Goal: Task Accomplishment & Management: Manage account settings

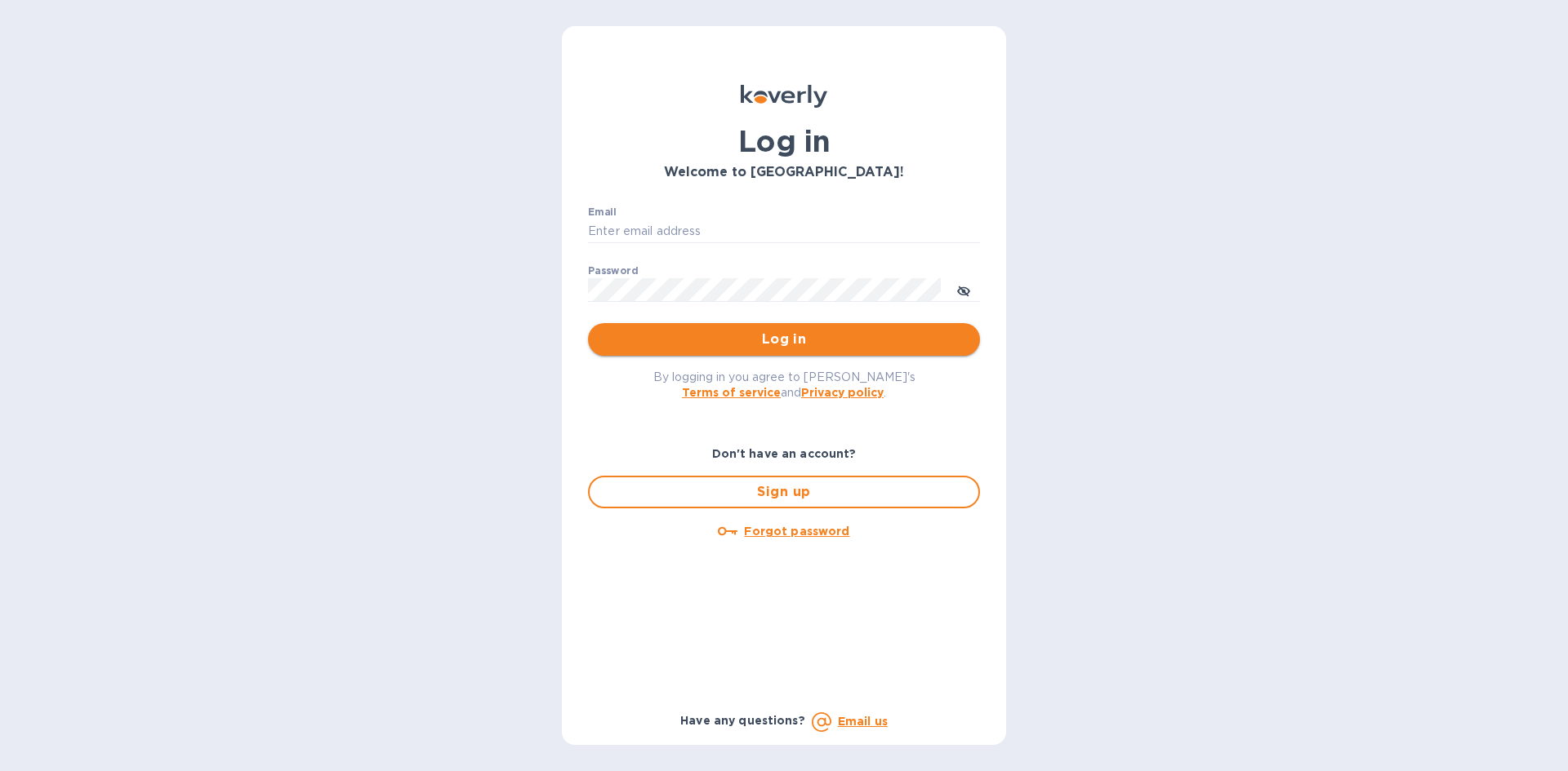
type input "ENTERPRISESMYRAINC@GMAIL.COM"
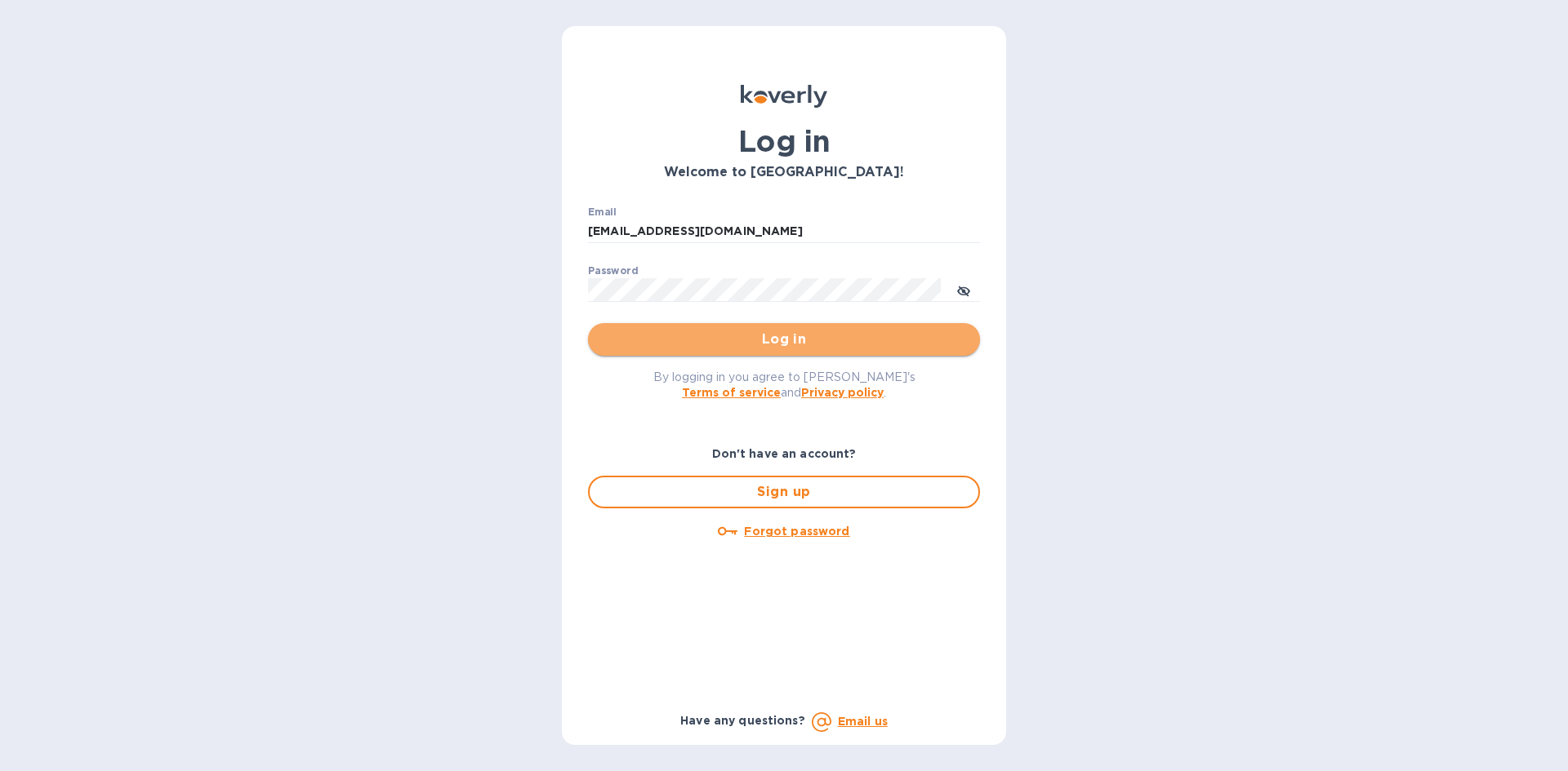
click at [798, 346] on span "Log in" at bounding box center [784, 339] width 366 height 20
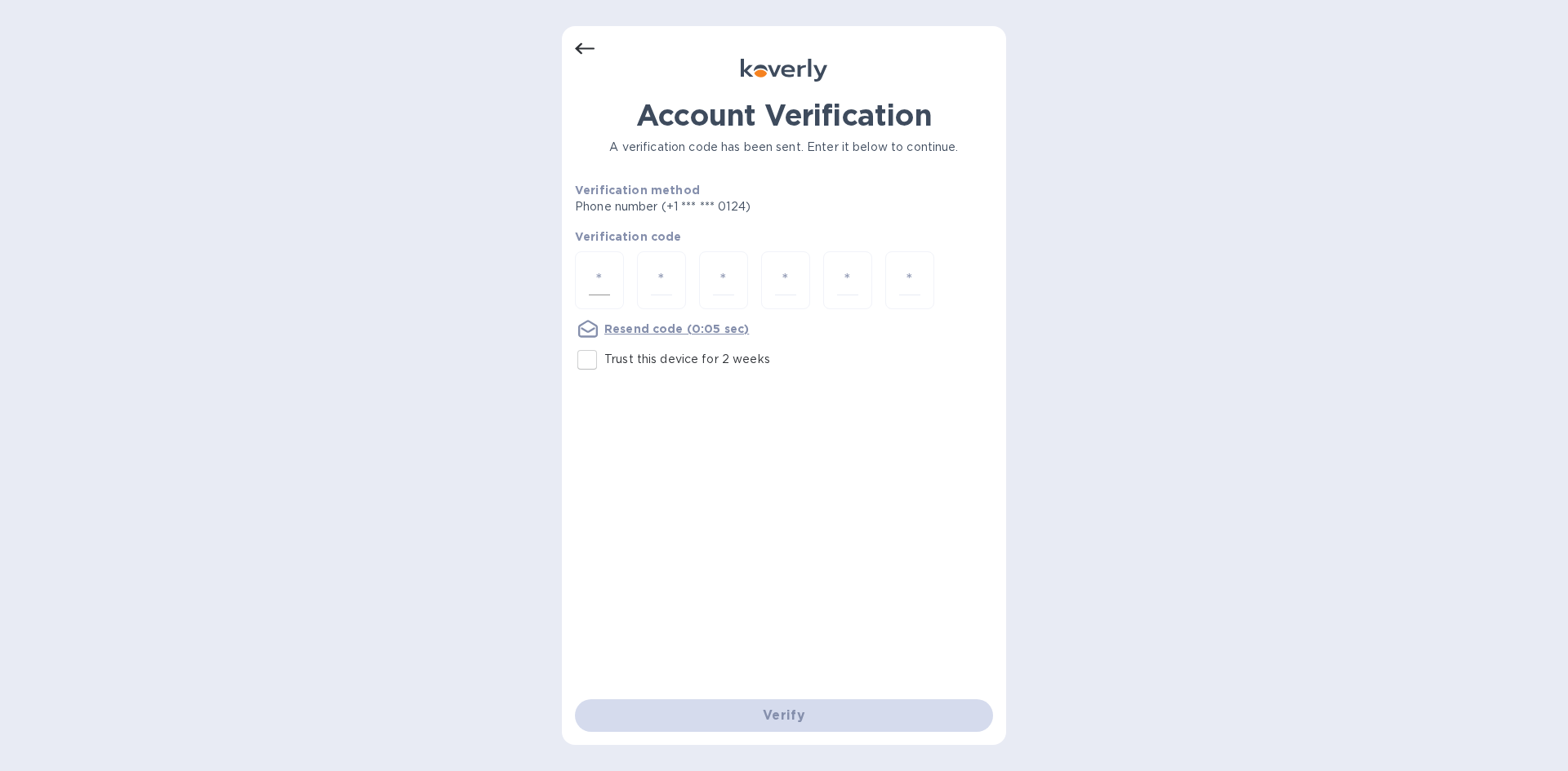
click at [617, 281] on div at bounding box center [599, 280] width 49 height 58
type input "7"
type input "9"
type input "5"
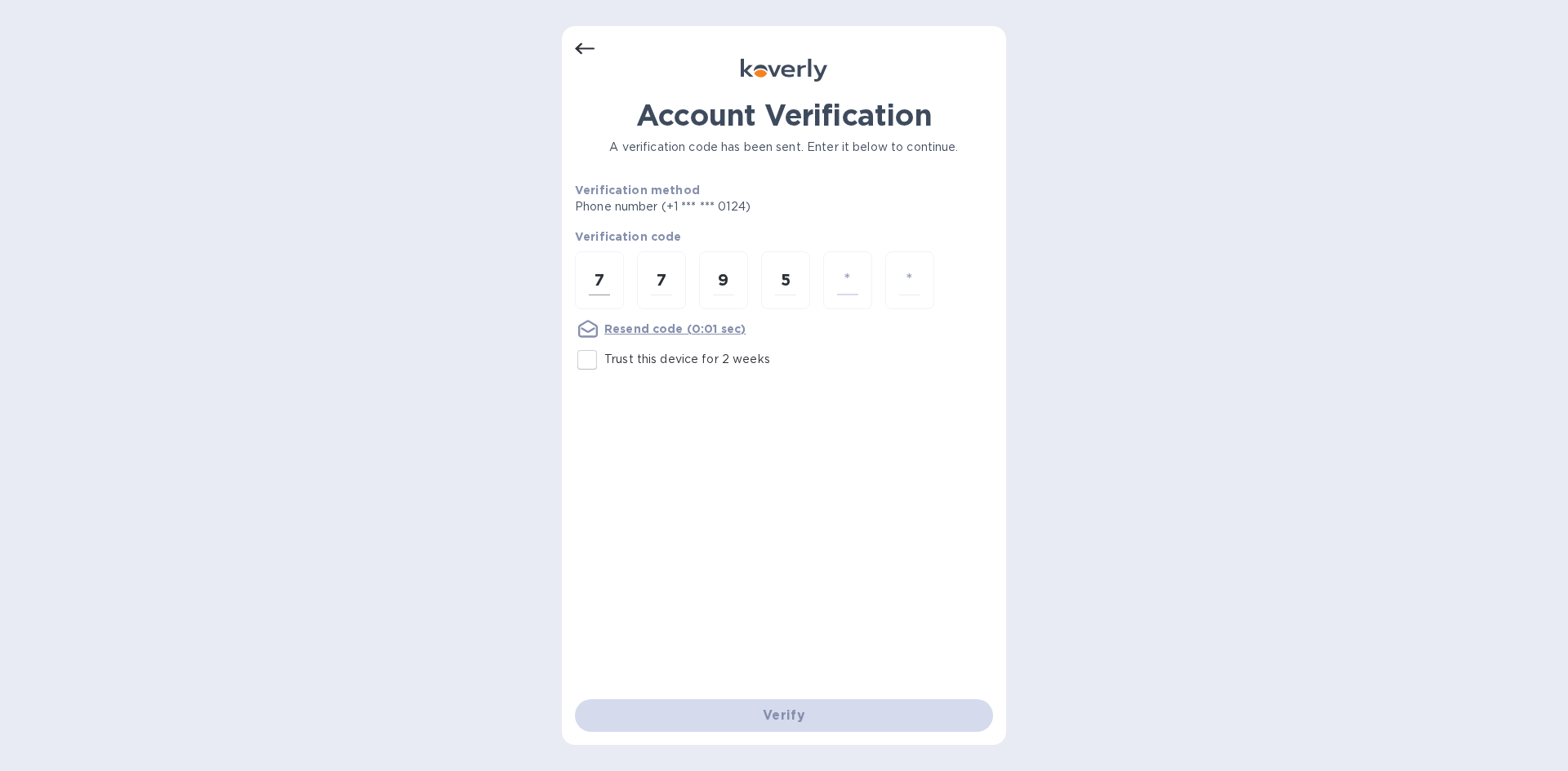
type input "9"
type input "8"
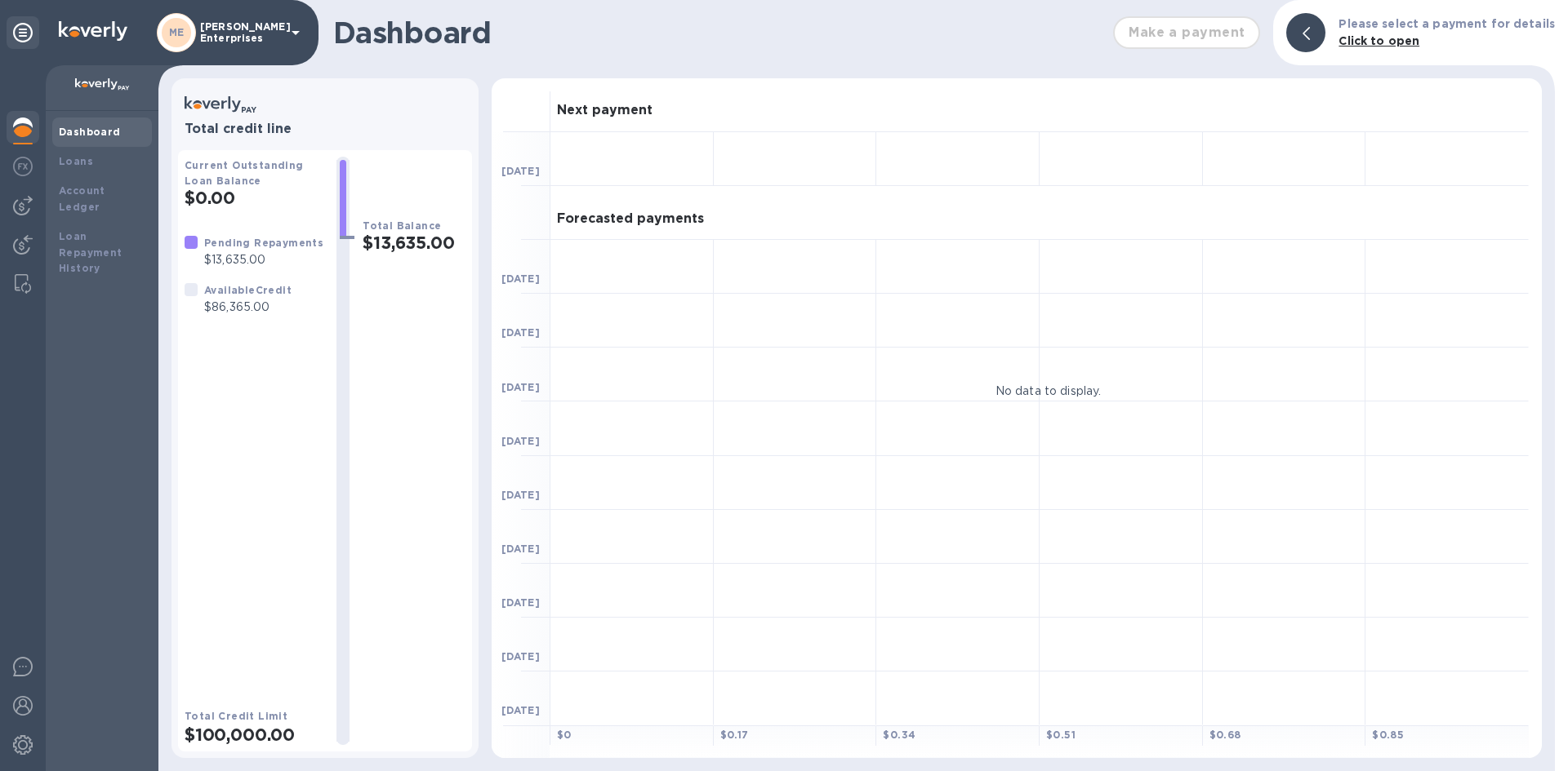
click at [220, 27] on p "Myra Enterprises" at bounding box center [241, 32] width 82 height 23
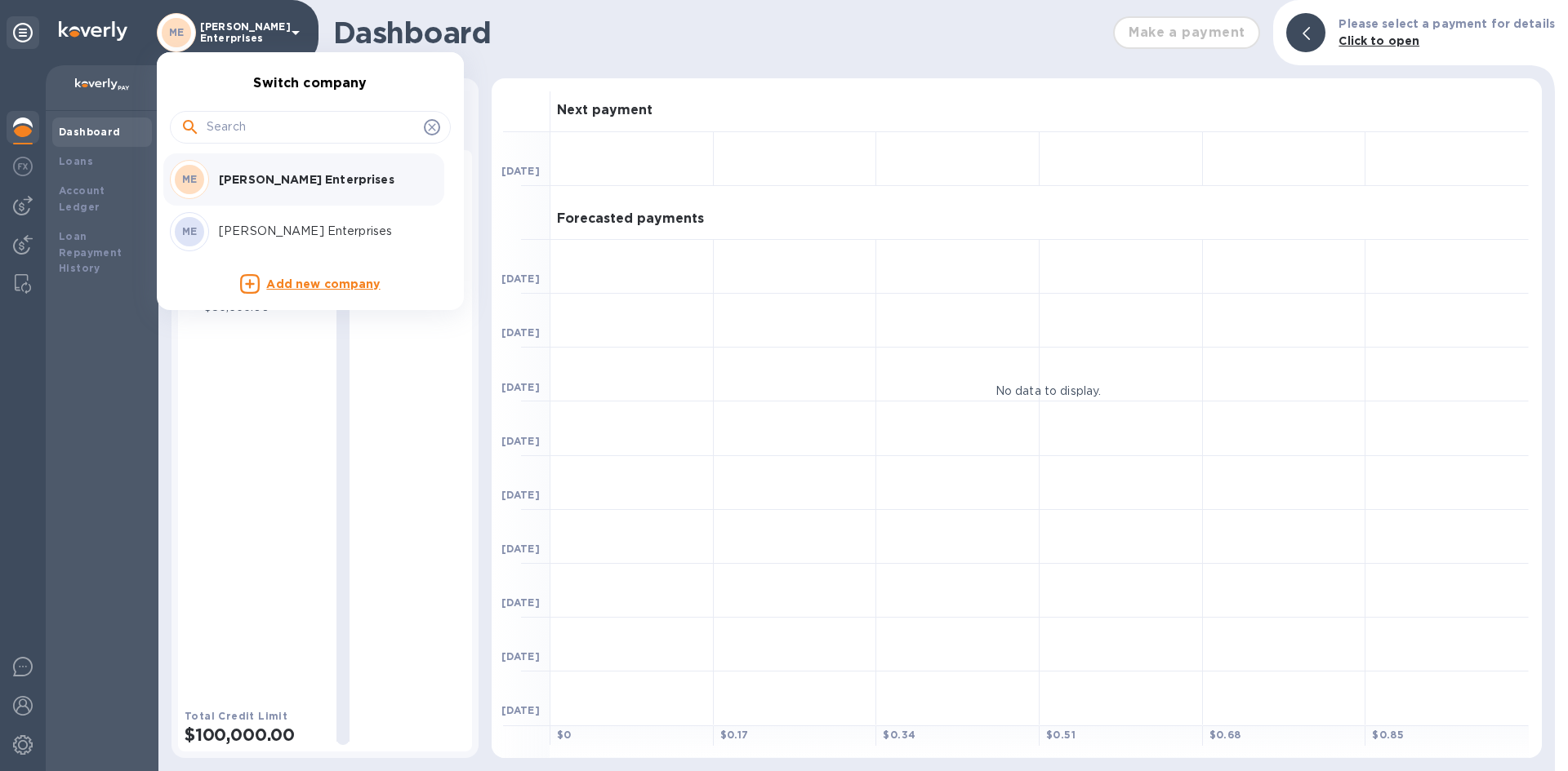
click at [220, 34] on div at bounding box center [784, 385] width 1568 height 771
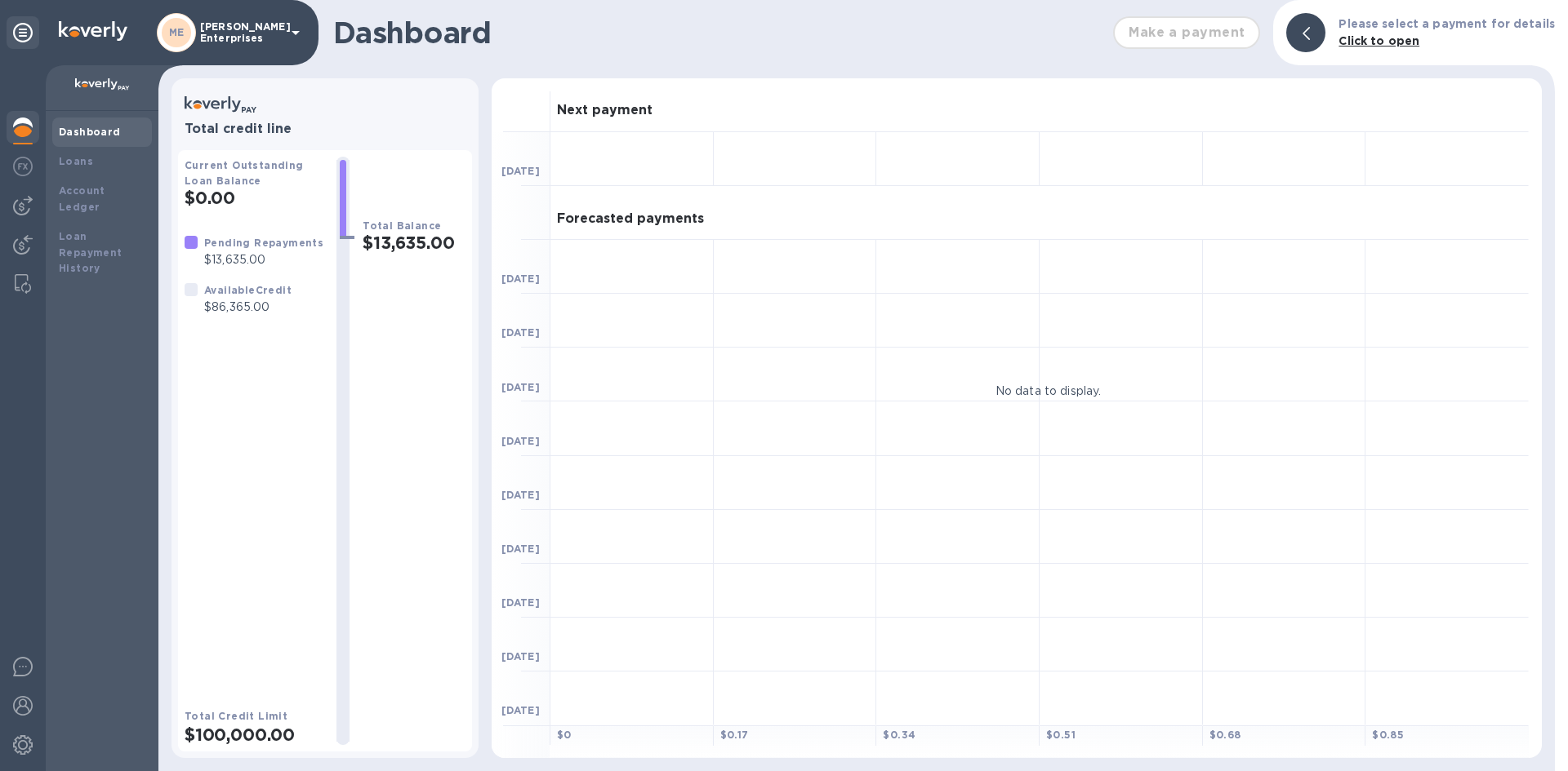
click at [74, 129] on b "Dashboard" at bounding box center [90, 132] width 62 height 12
click at [87, 166] on b "Loans" at bounding box center [76, 161] width 34 height 12
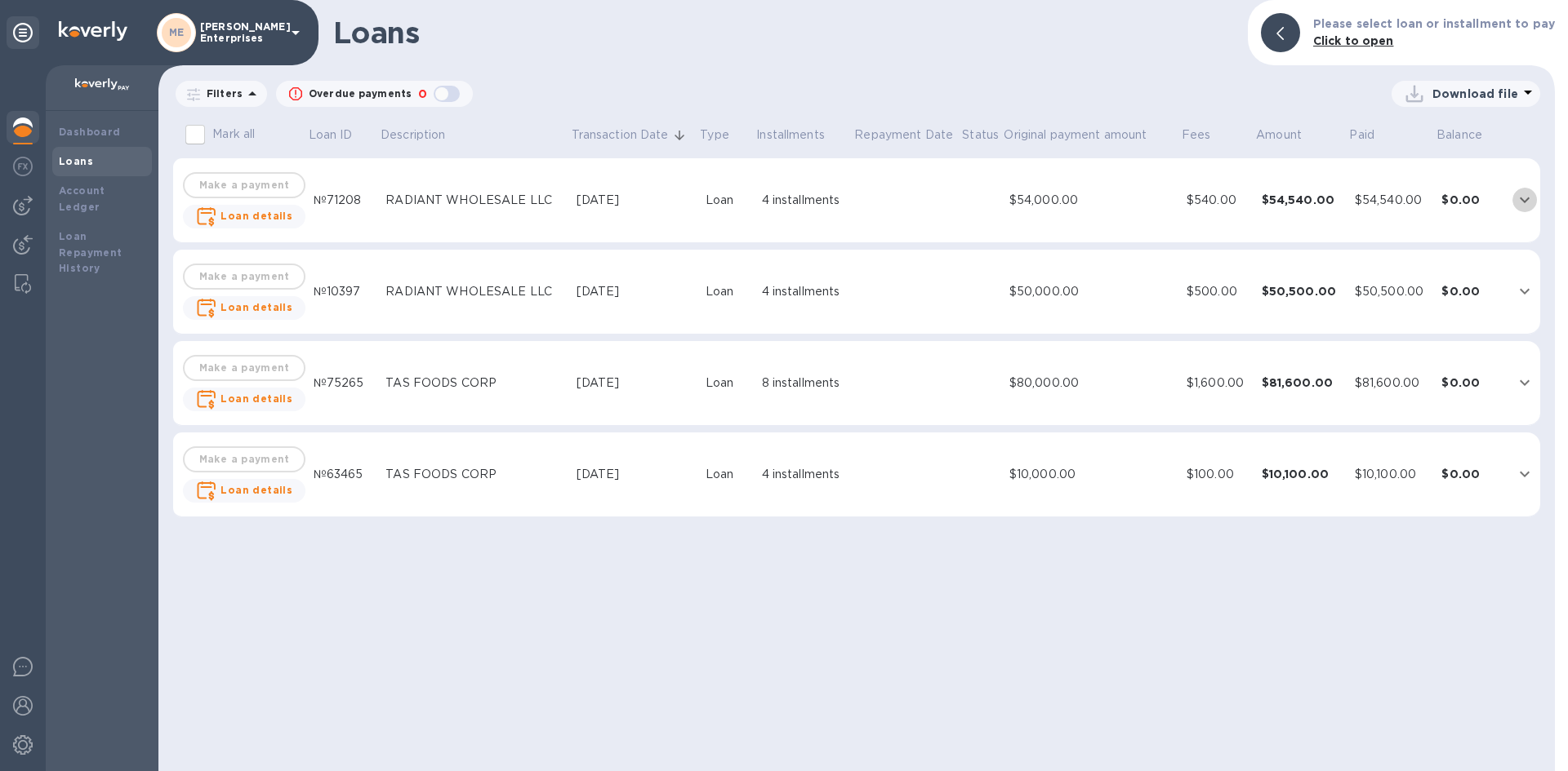
click at [1523, 196] on icon "expand row" at bounding box center [1525, 200] width 20 height 20
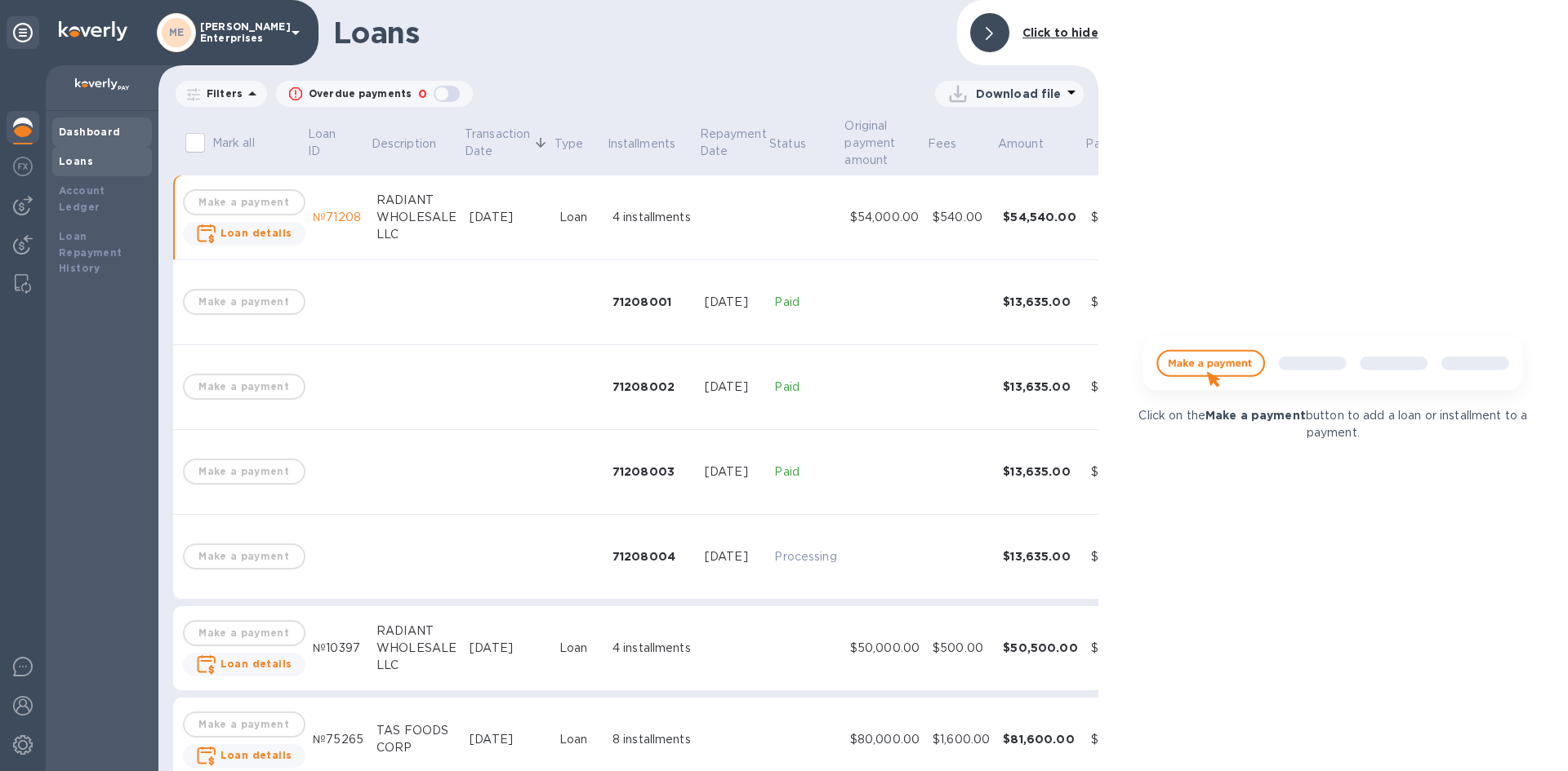
click at [95, 131] on b "Dashboard" at bounding box center [90, 132] width 62 height 12
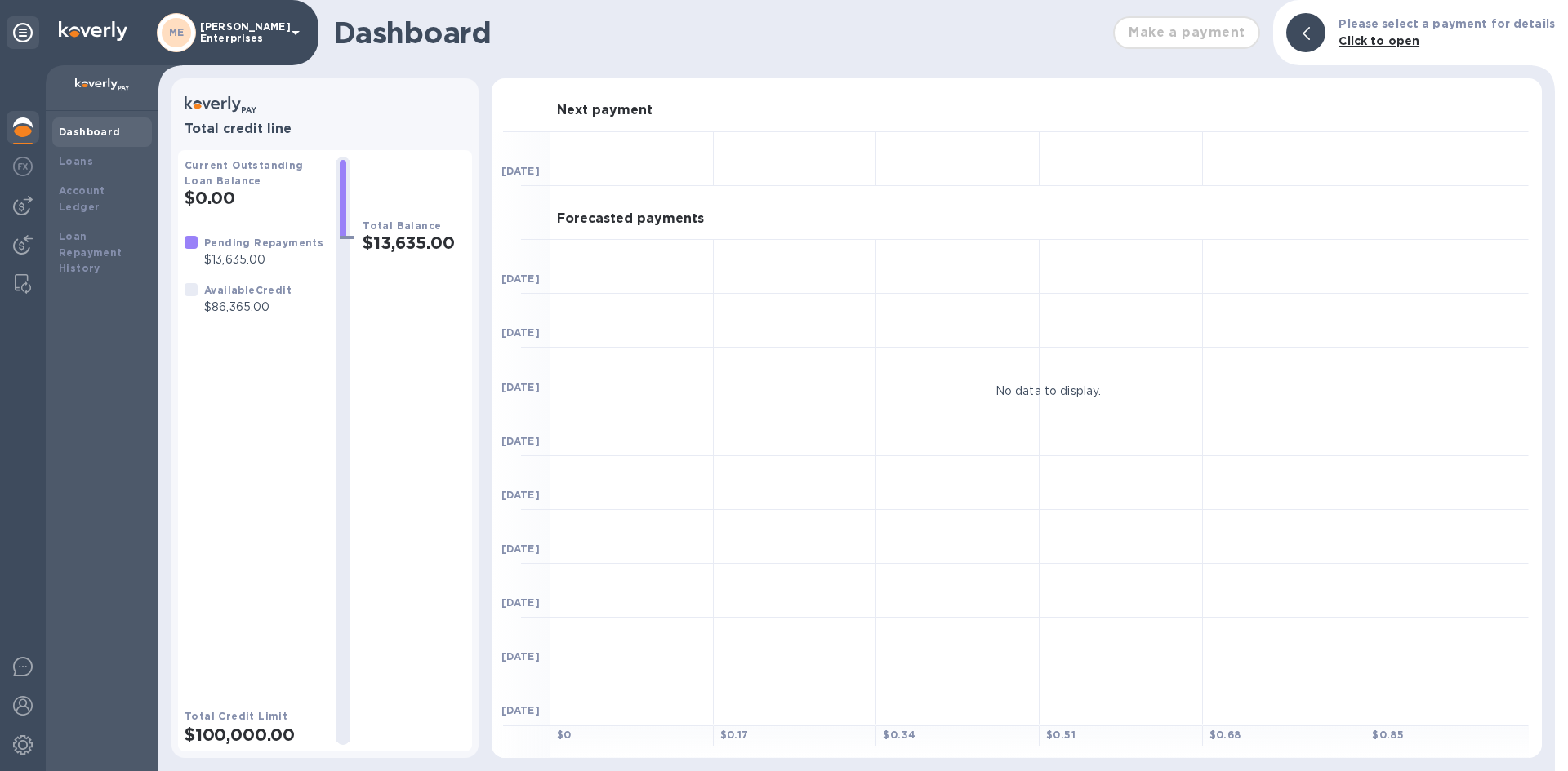
click at [222, 24] on p "[PERSON_NAME] Enterprises" at bounding box center [241, 32] width 82 height 23
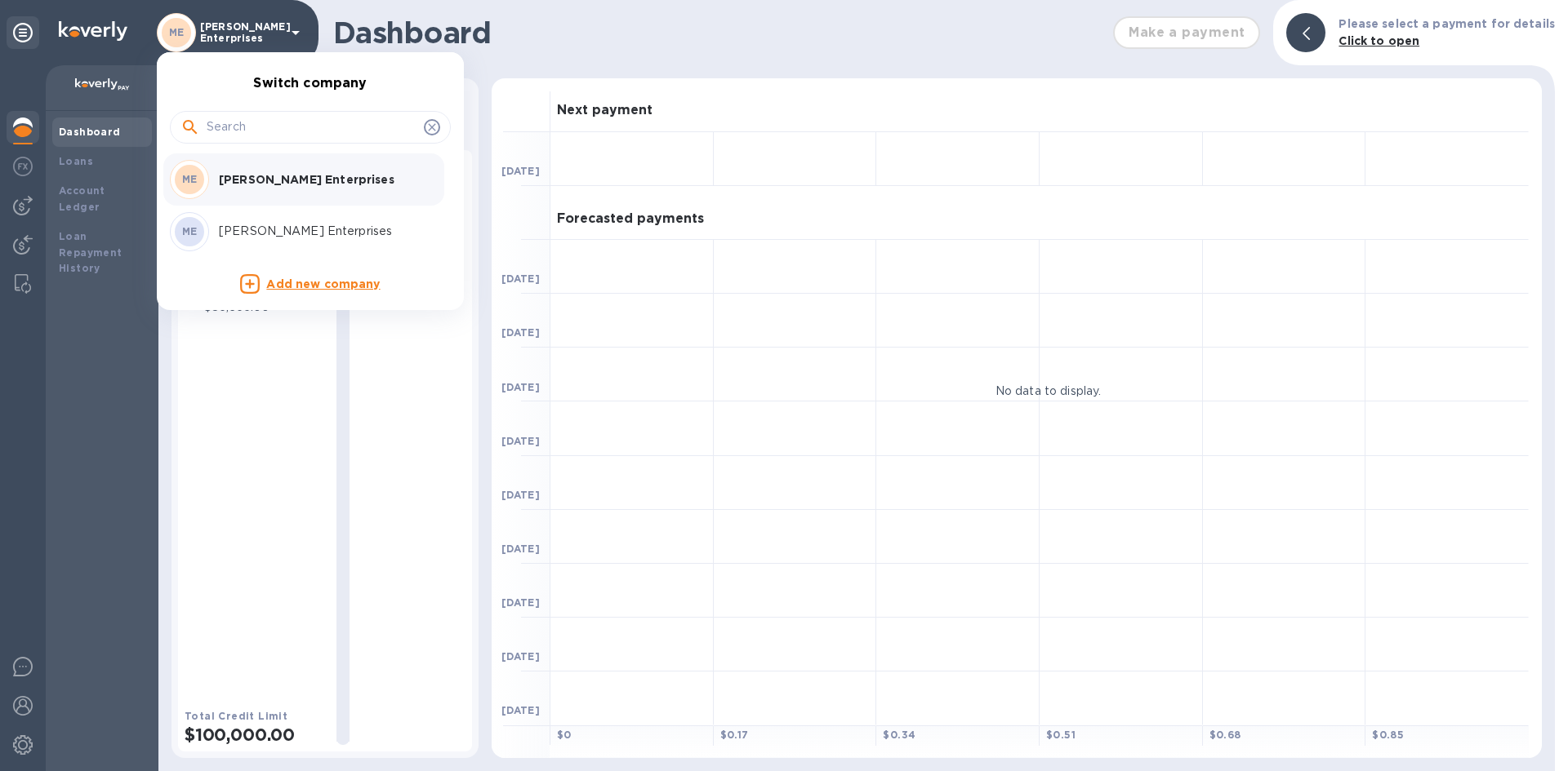
click at [222, 24] on div at bounding box center [784, 385] width 1568 height 771
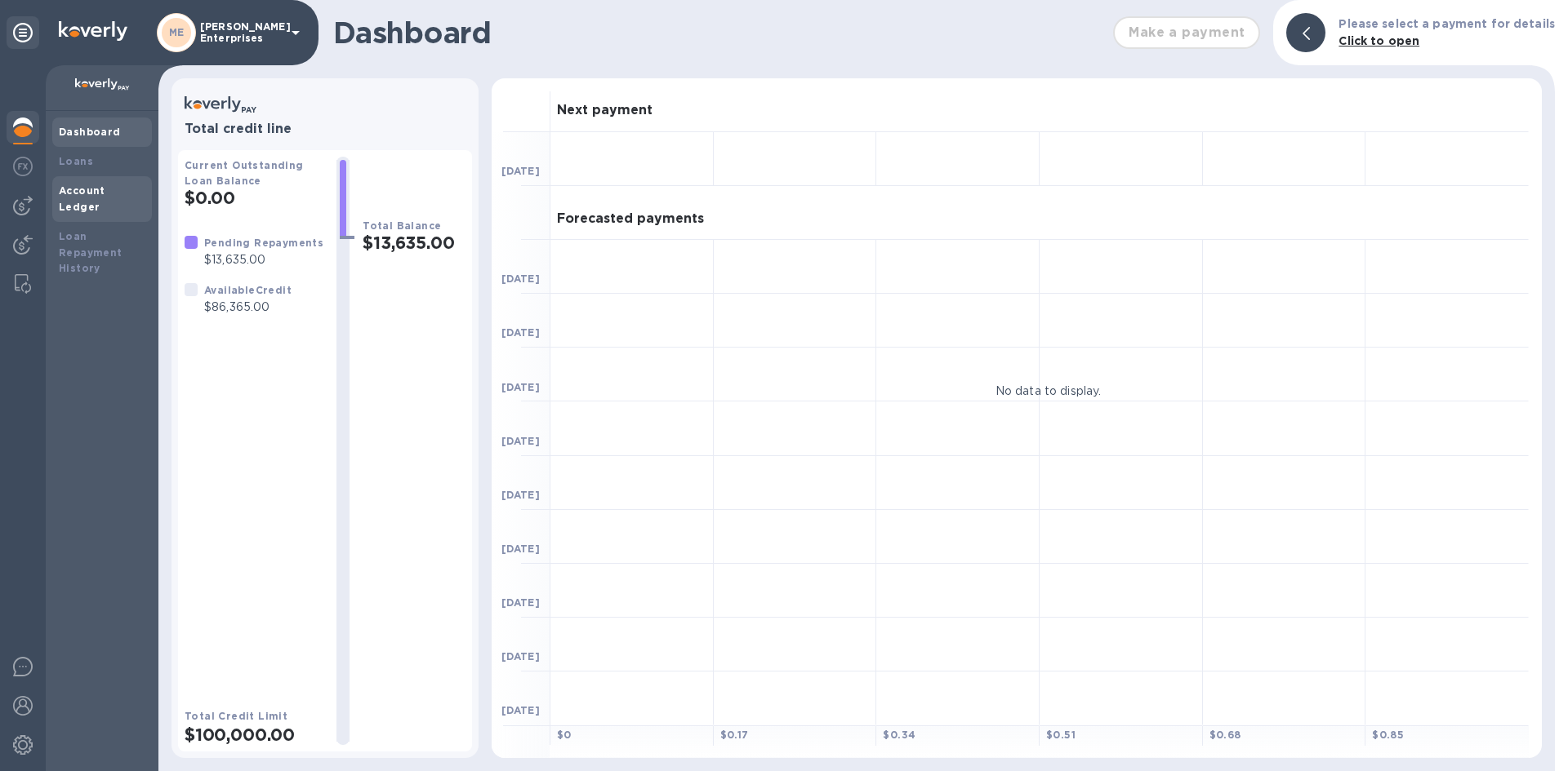
click at [89, 188] on b "Account Ledger" at bounding box center [83, 198] width 47 height 29
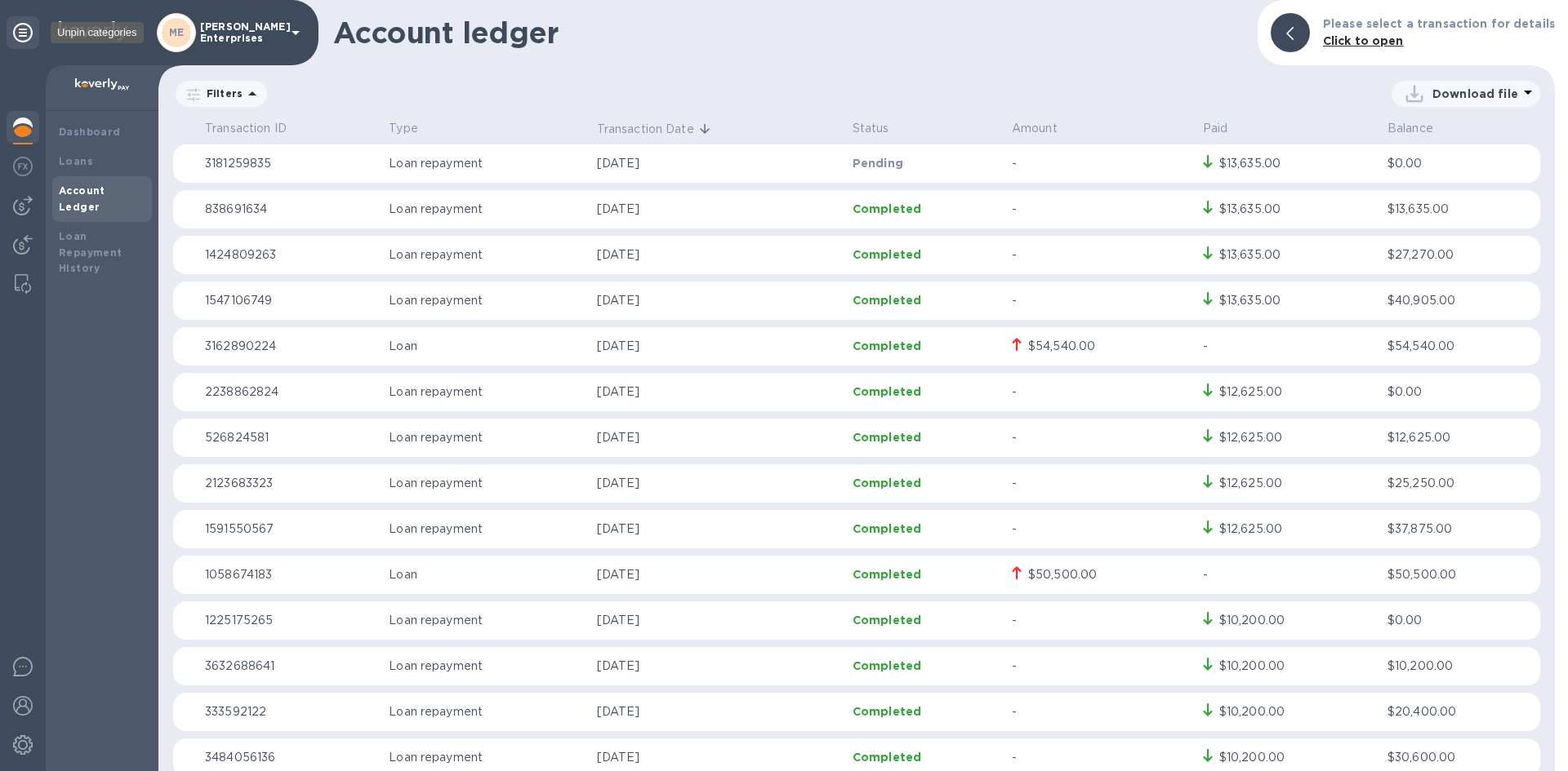
click at [28, 28] on icon at bounding box center [23, 32] width 20 height 20
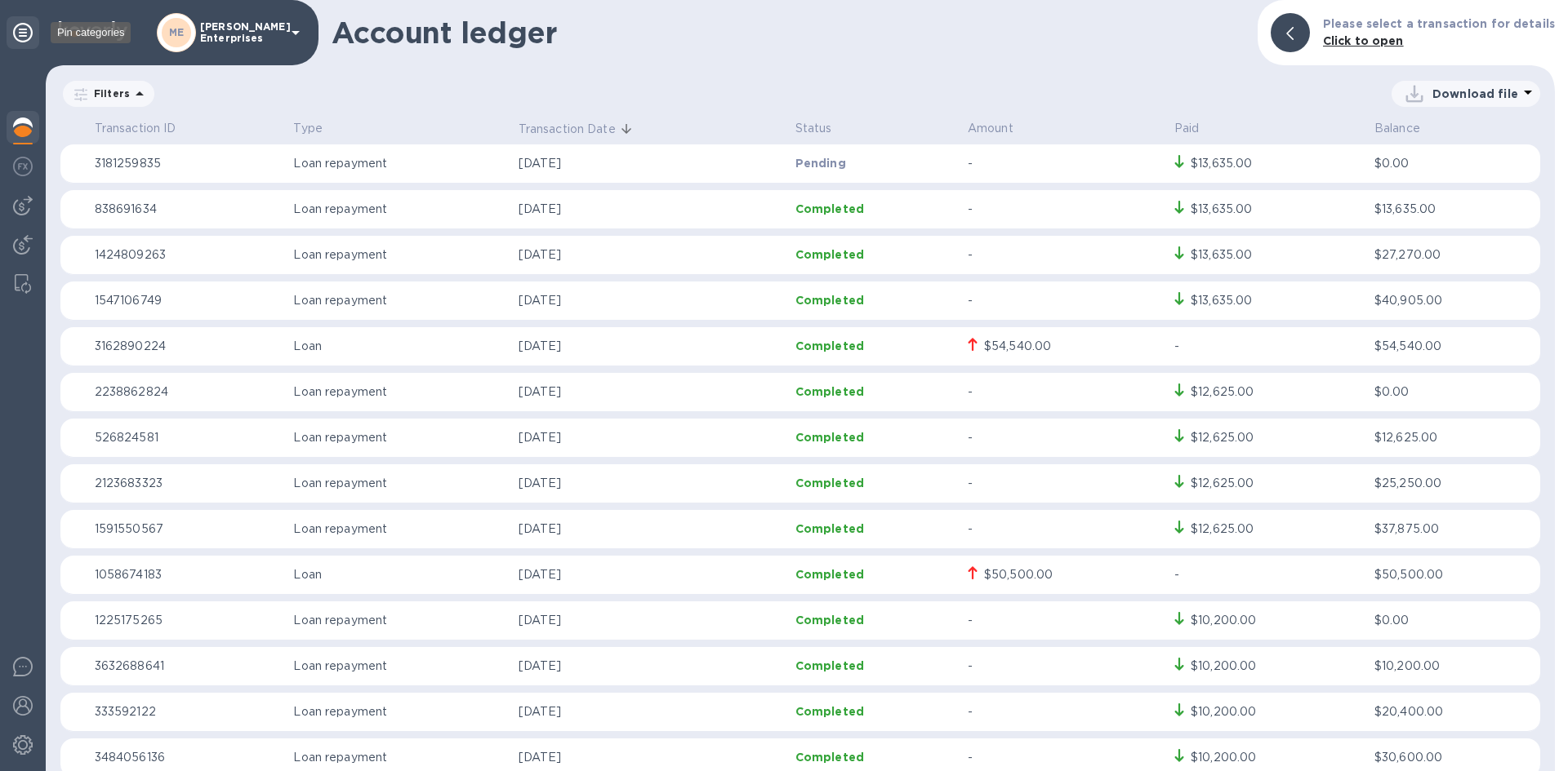
click at [28, 28] on icon at bounding box center [23, 32] width 20 height 20
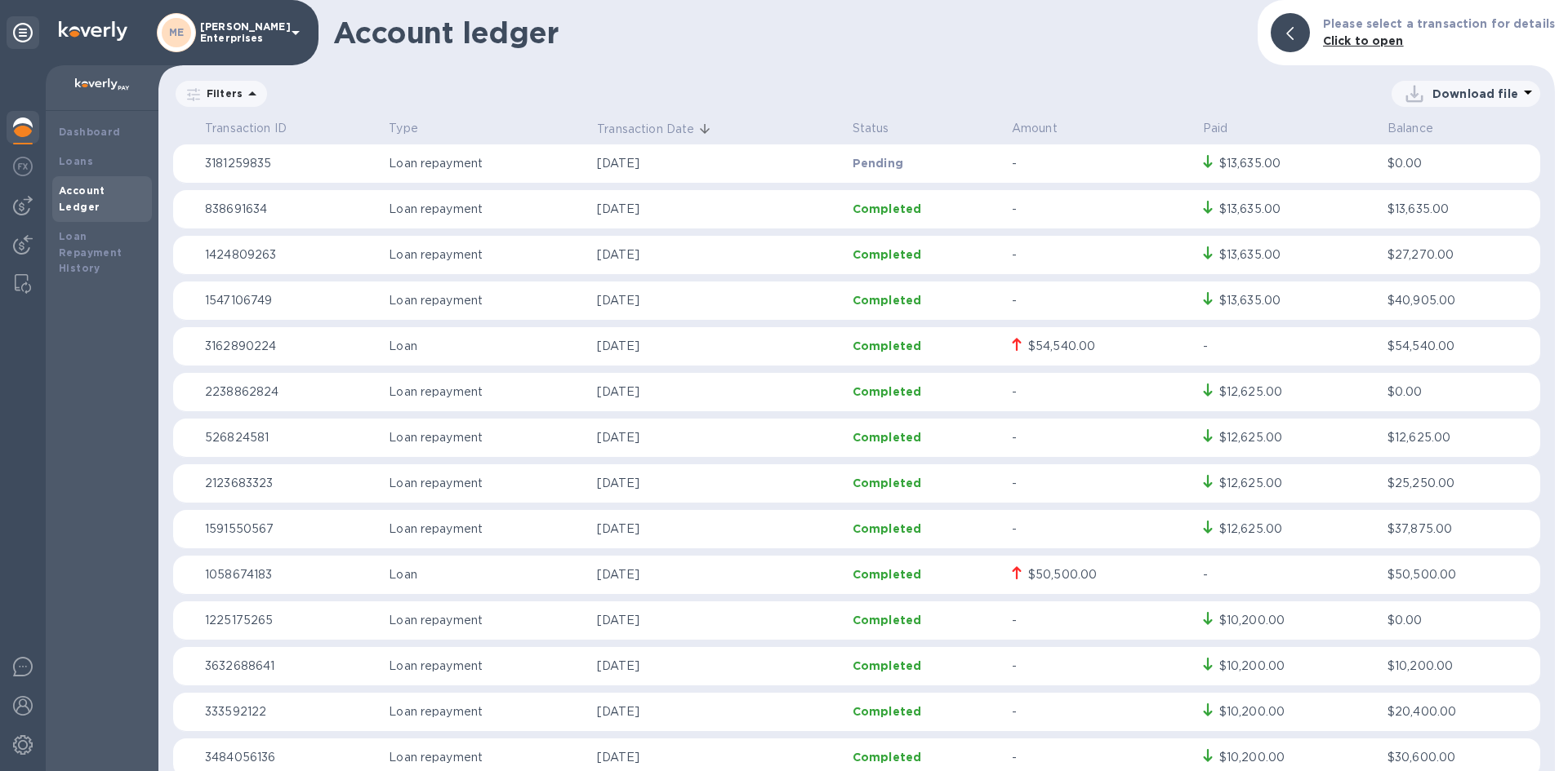
click at [297, 34] on icon at bounding box center [295, 33] width 8 height 4
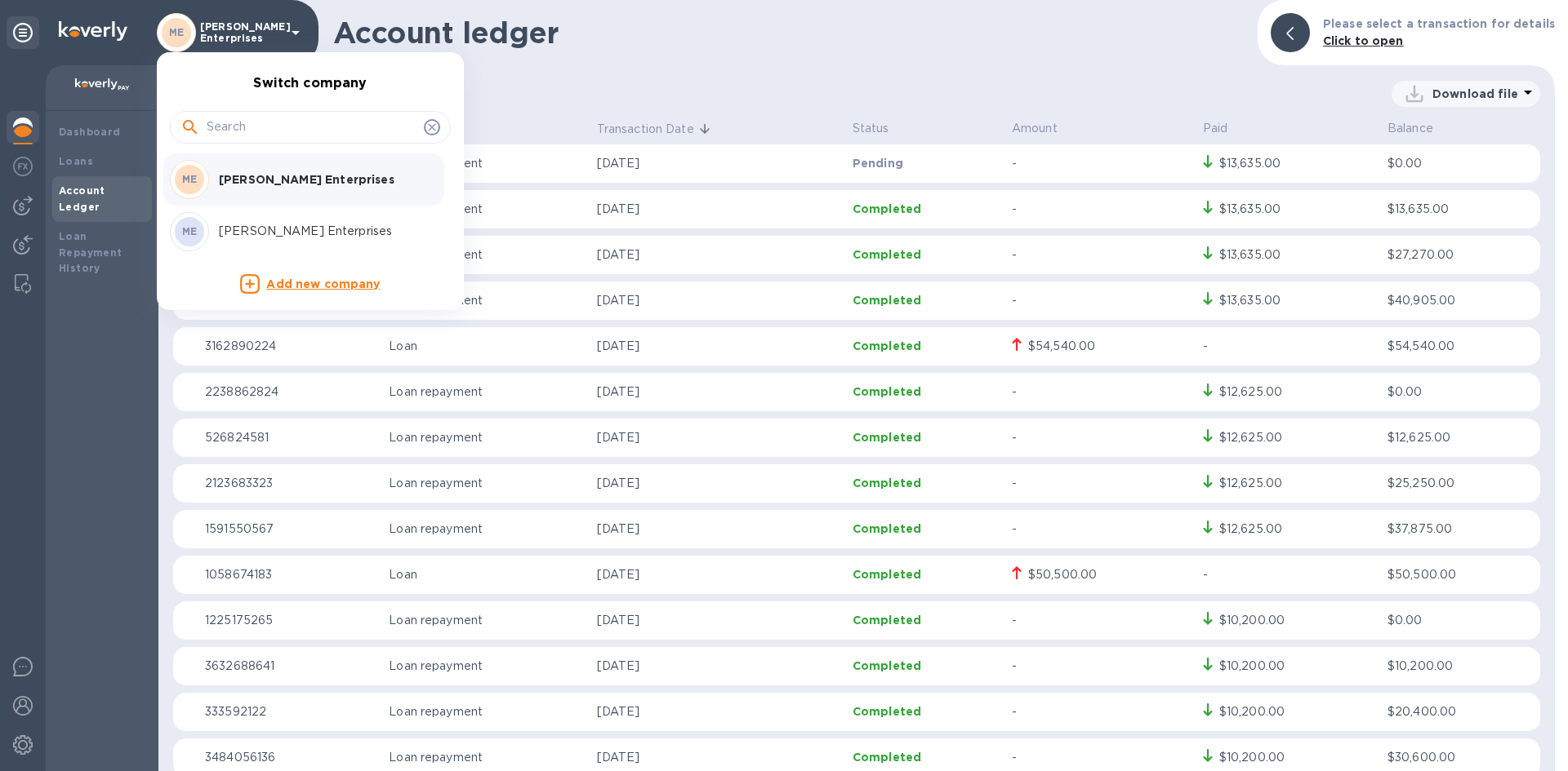
click at [277, 179] on p "[PERSON_NAME] Enterprises" at bounding box center [322, 179] width 206 height 17
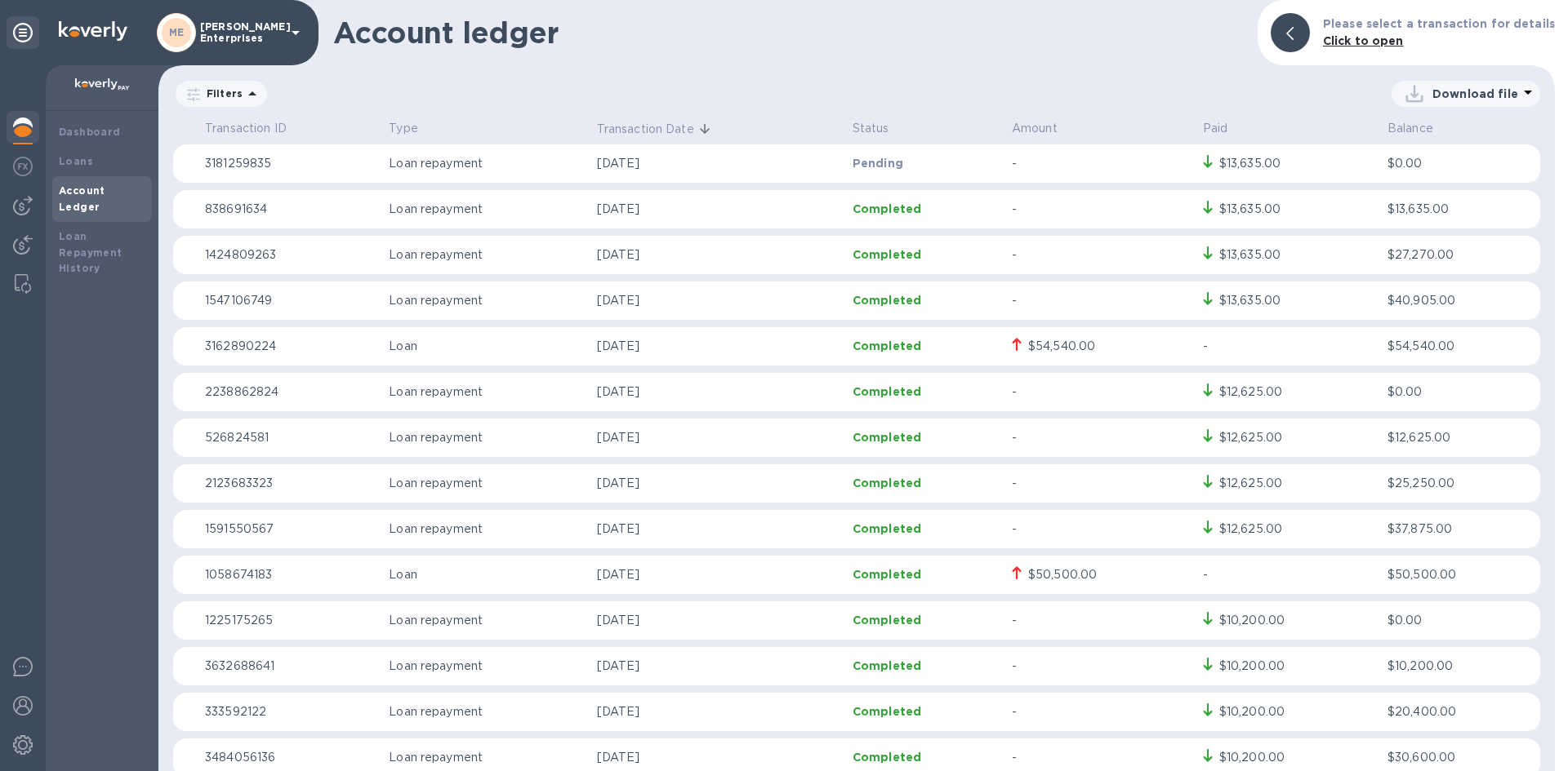
click at [290, 32] on icon at bounding box center [296, 32] width 20 height 20
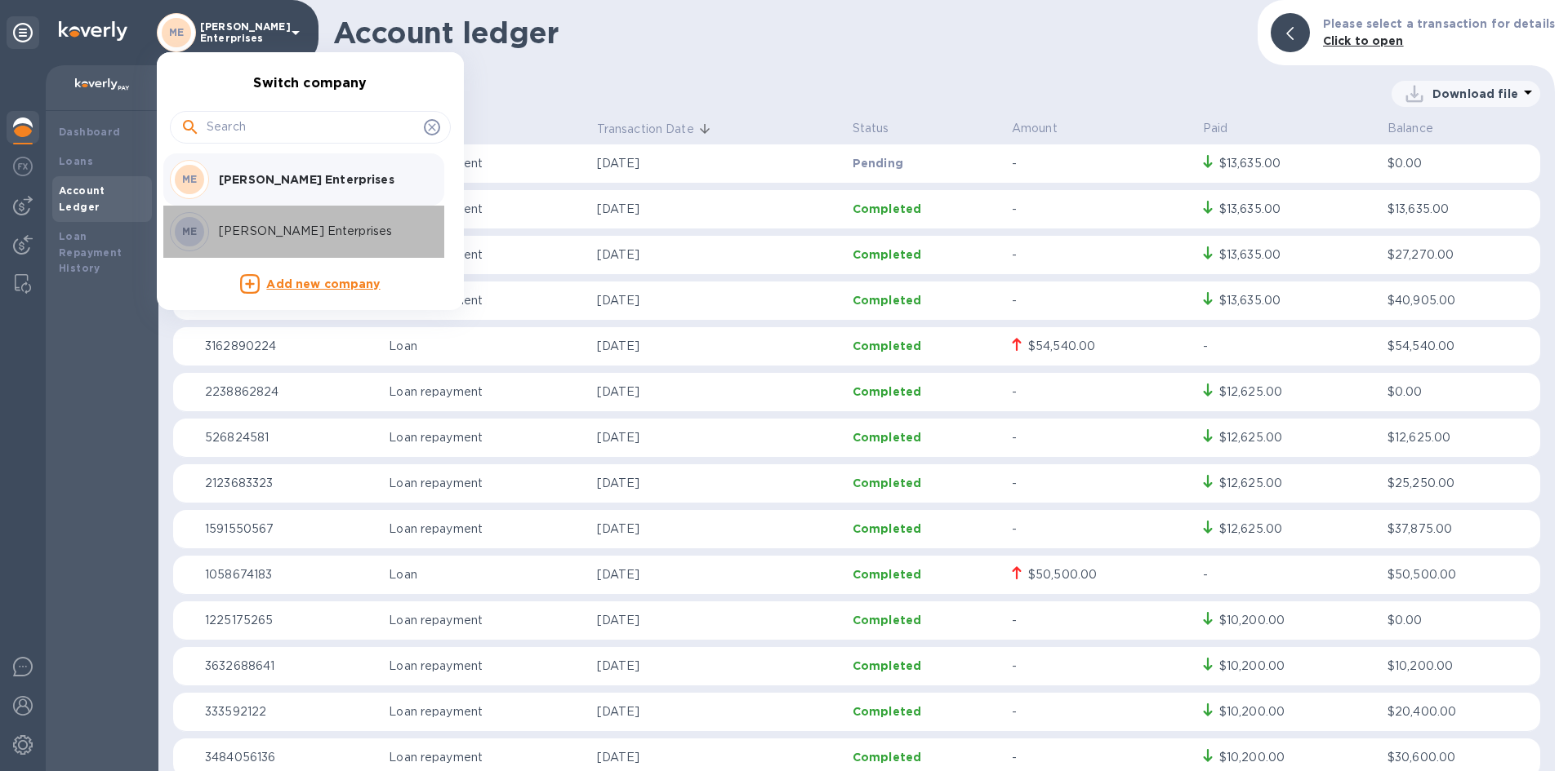
click at [255, 230] on p "[PERSON_NAME] Enterprises" at bounding box center [322, 231] width 206 height 17
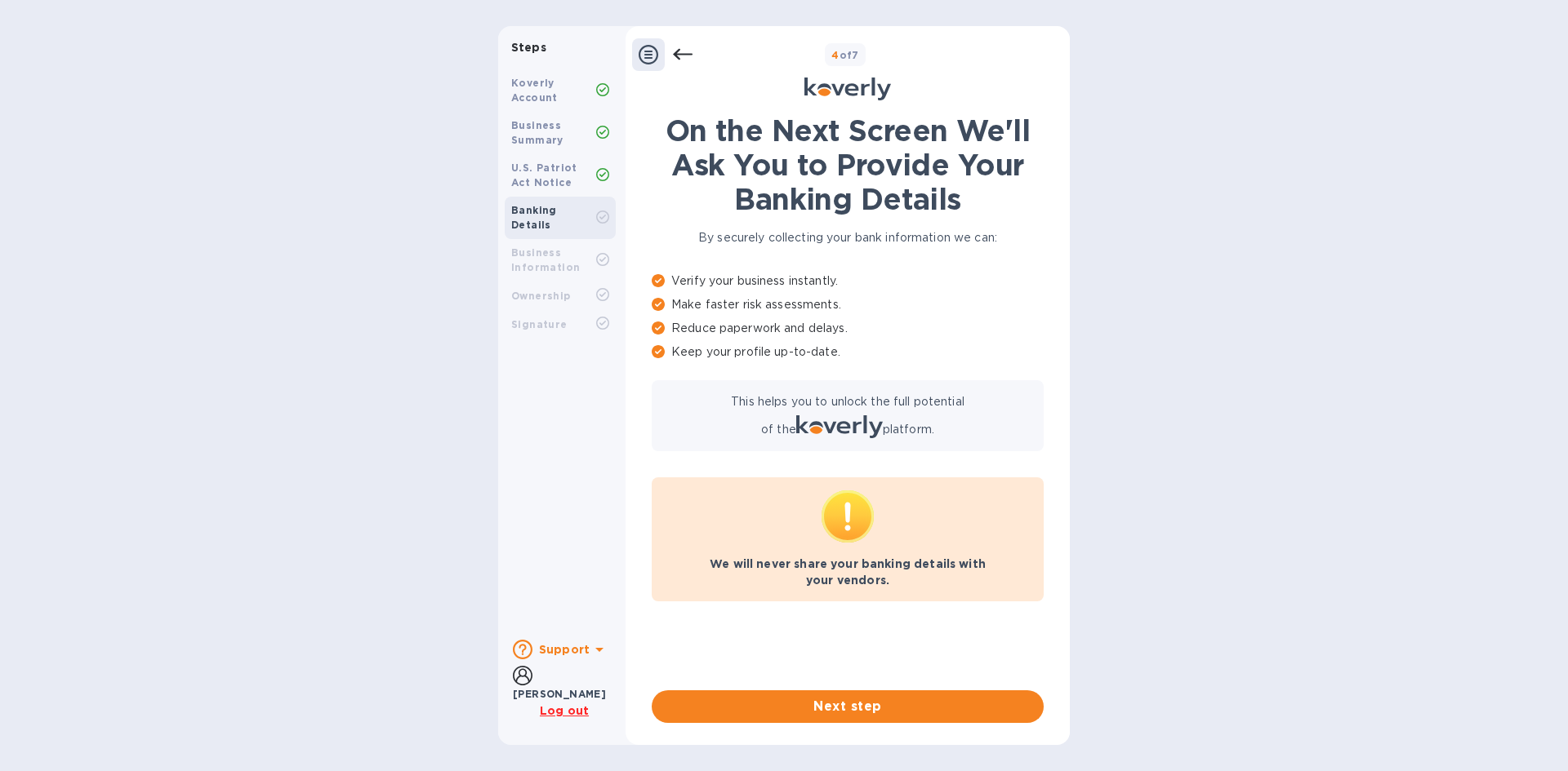
click at [684, 62] on icon at bounding box center [683, 55] width 20 height 20
click at [684, 53] on icon at bounding box center [683, 55] width 20 height 20
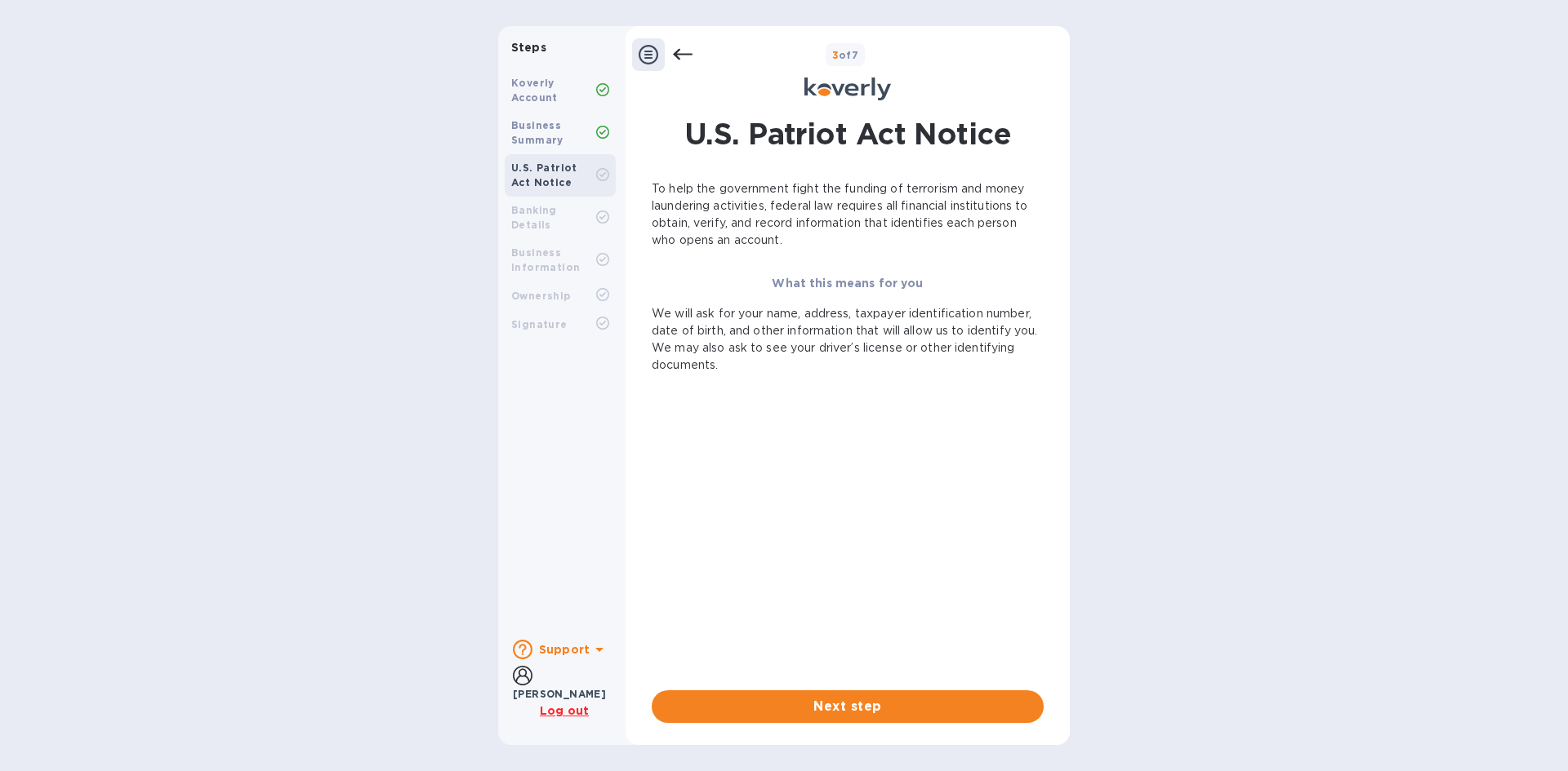
click at [684, 53] on icon at bounding box center [683, 55] width 20 height 20
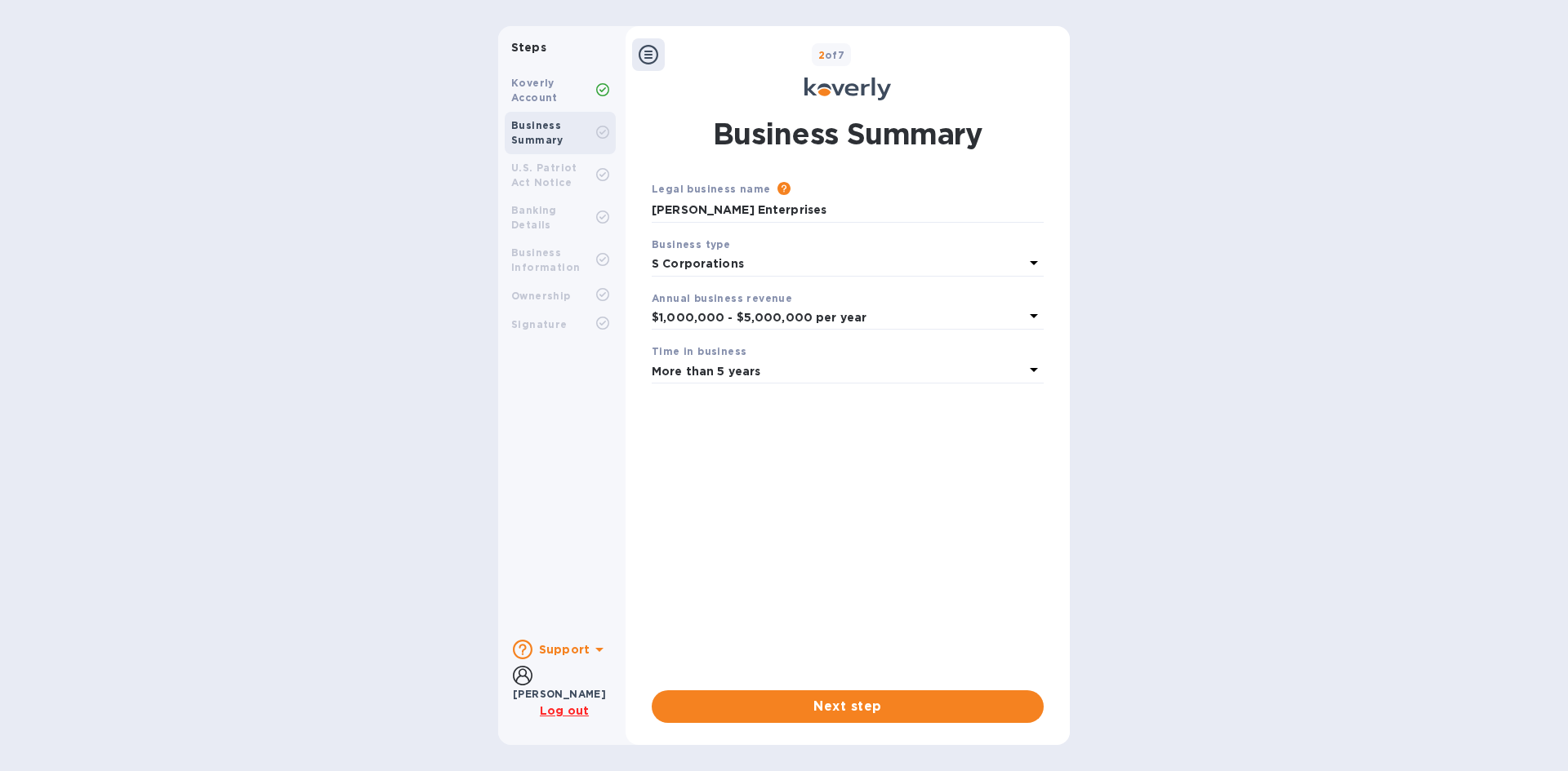
click at [544, 83] on b "Koverly Account" at bounding box center [535, 90] width 47 height 27
click at [642, 56] on icon at bounding box center [648, 55] width 20 height 20
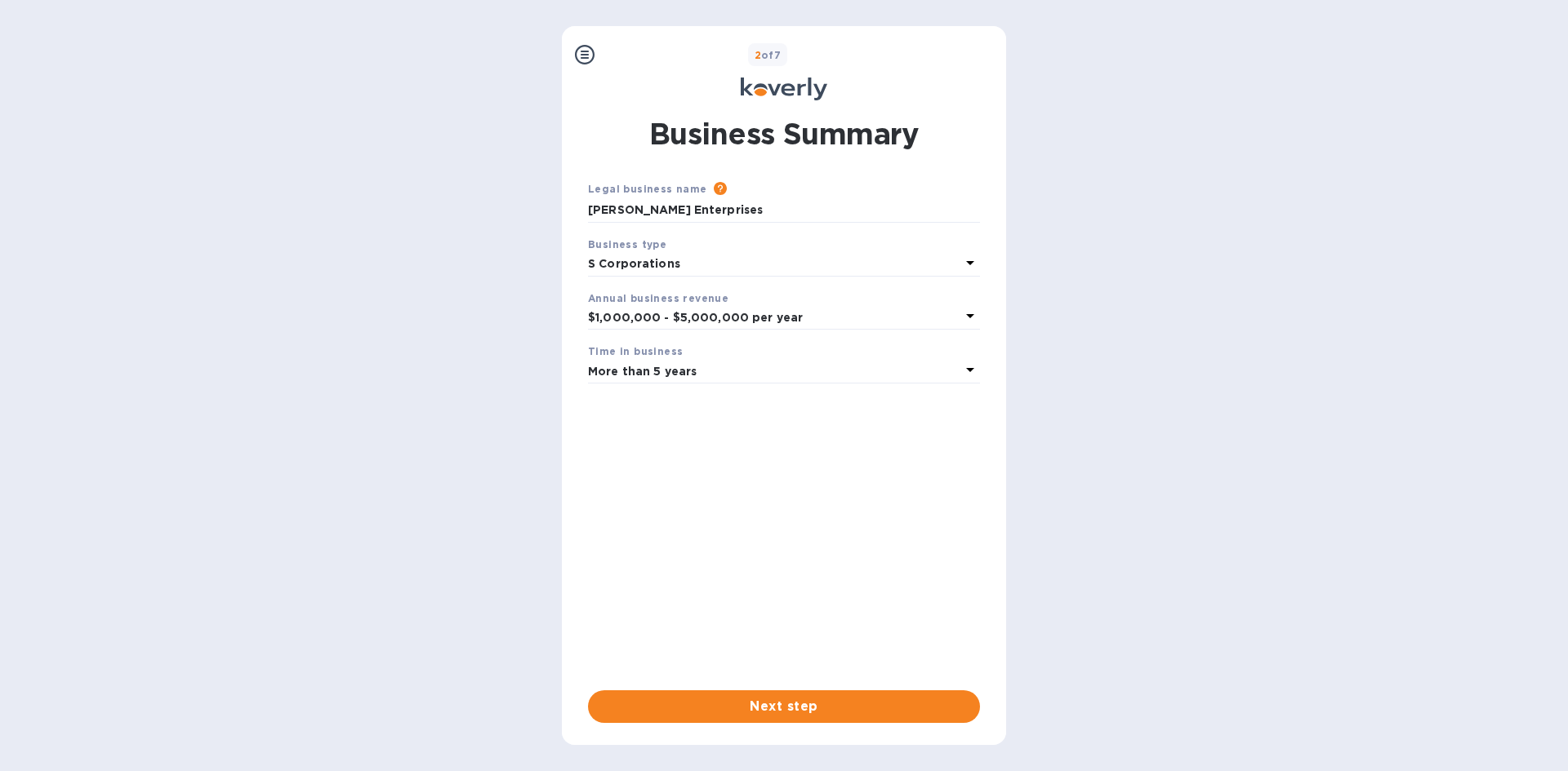
click at [584, 55] on icon at bounding box center [584, 55] width 20 height 20
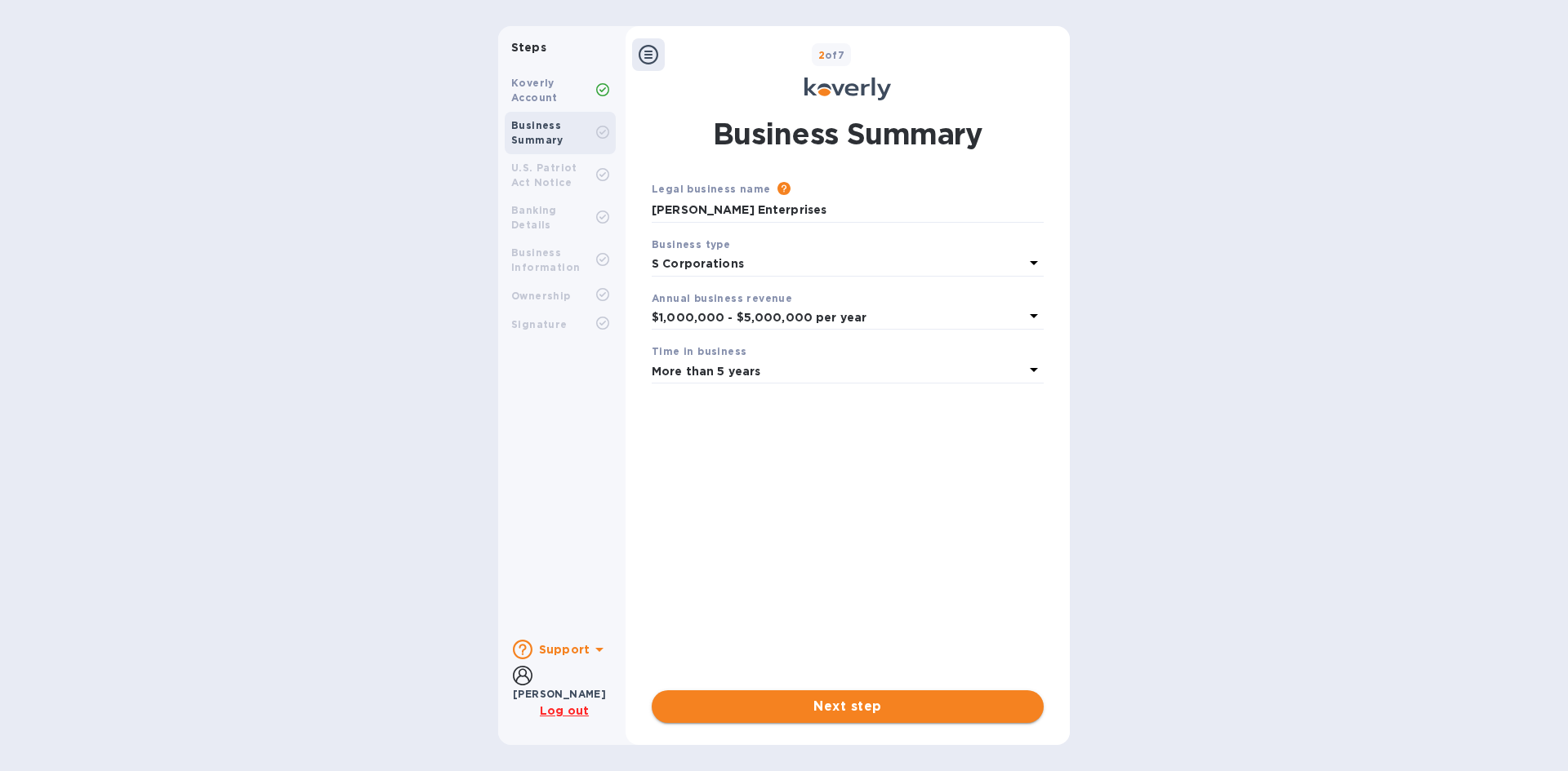
click at [916, 717] on button "Next step" at bounding box center [847, 707] width 392 height 33
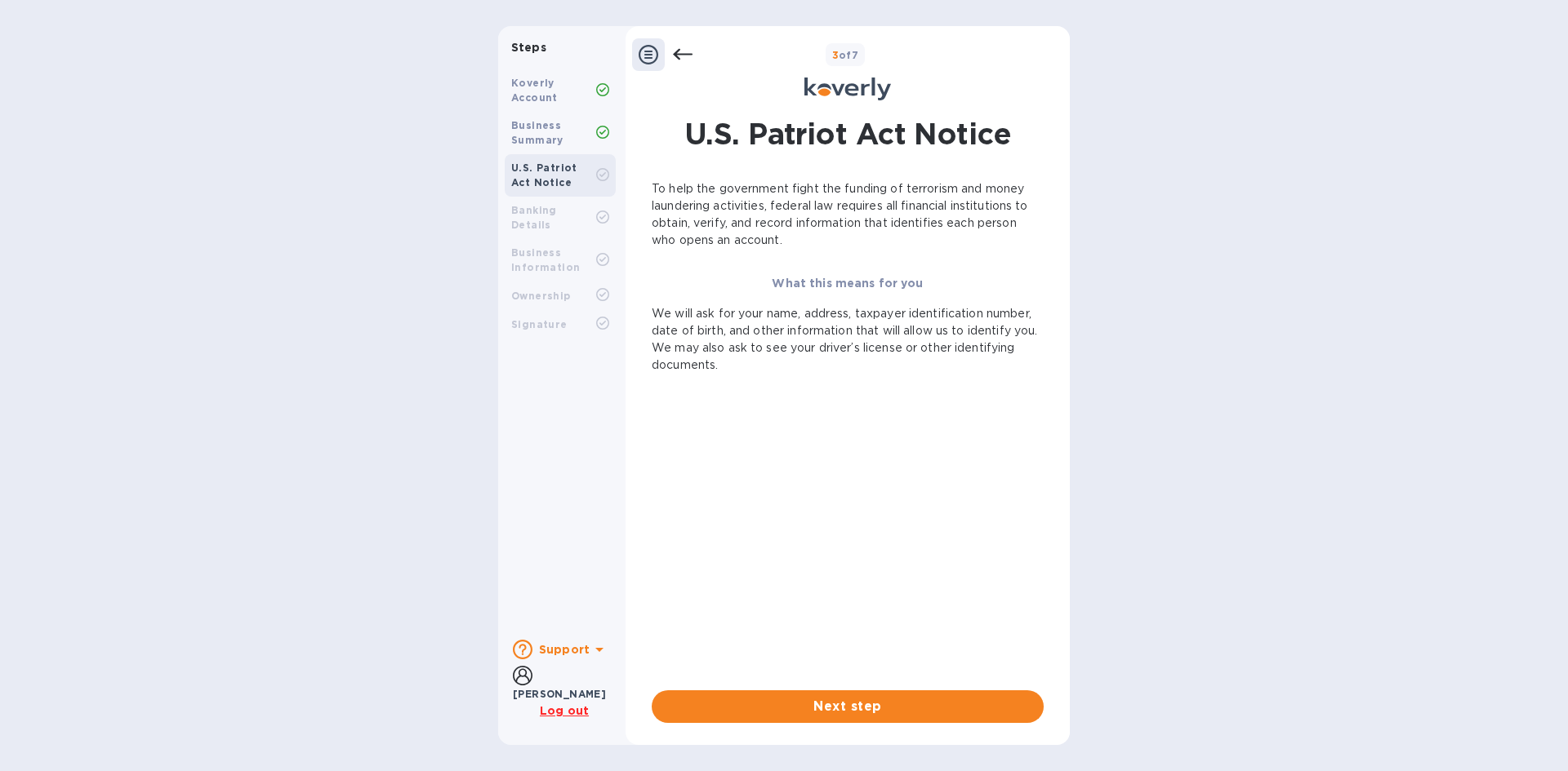
click at [916, 717] on button "Next step" at bounding box center [847, 707] width 392 height 33
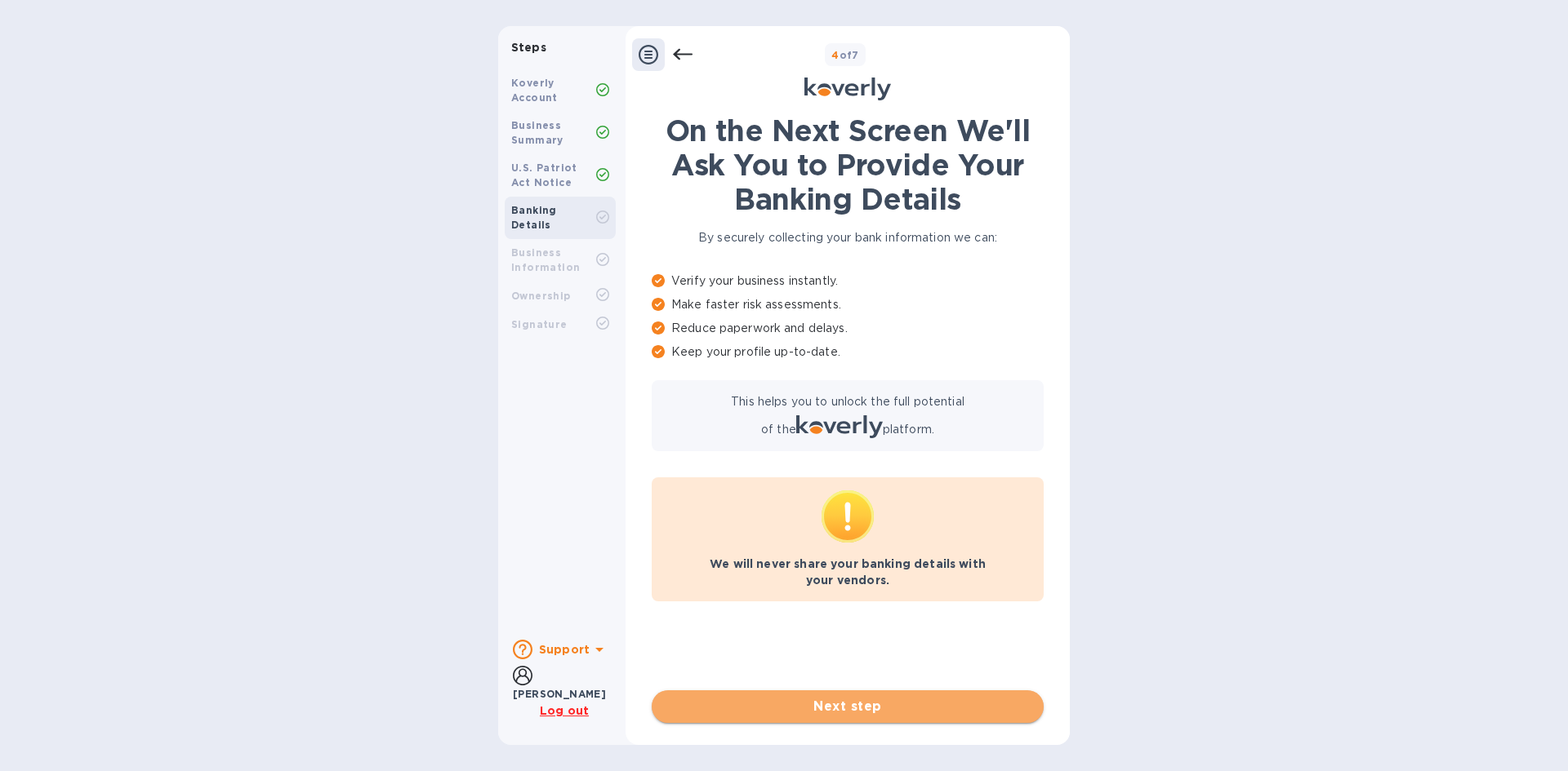
click at [856, 703] on span "Next step" at bounding box center [847, 707] width 366 height 20
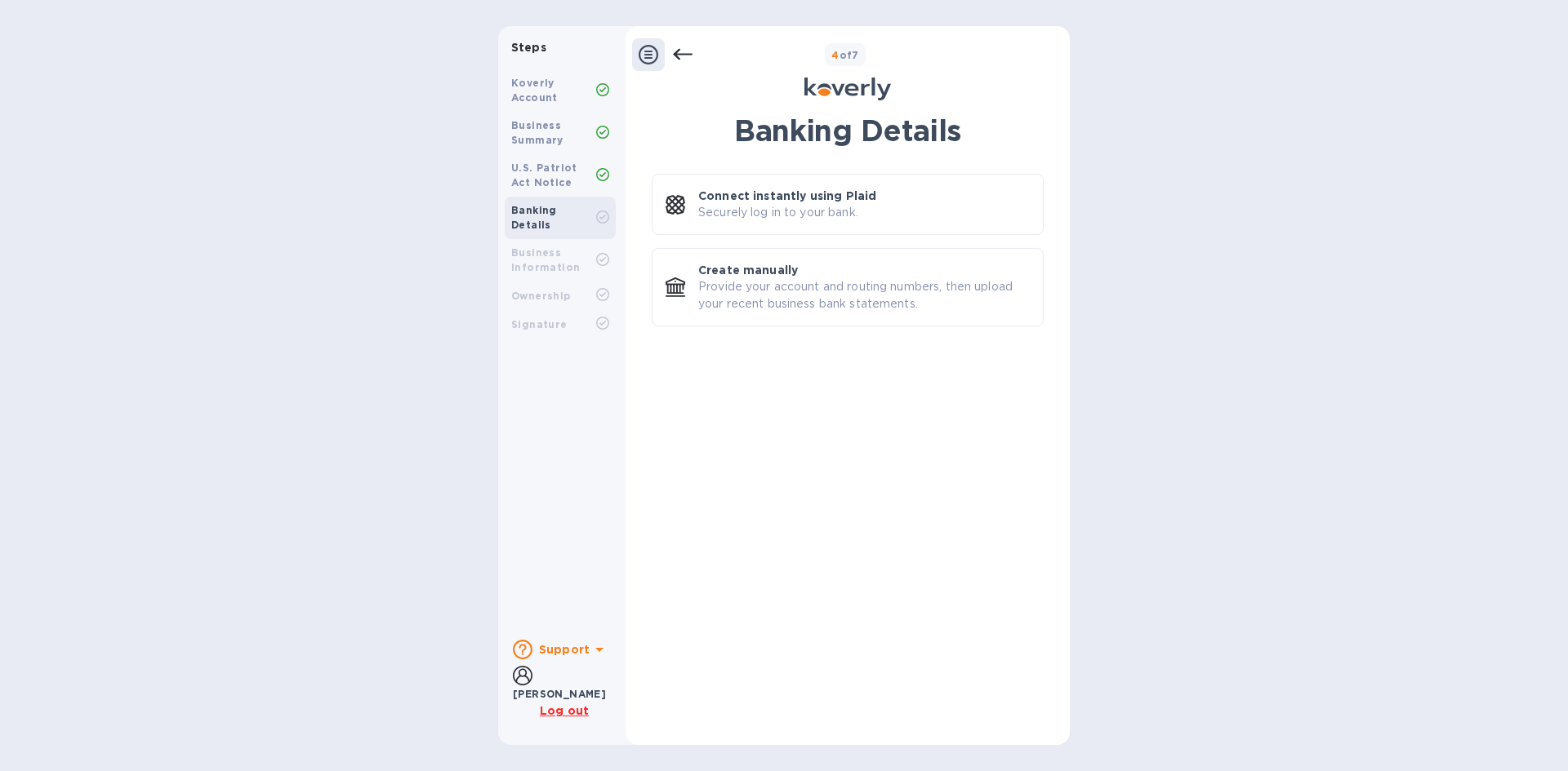
click at [685, 65] on div at bounding box center [662, 55] width 60 height 33
click at [685, 57] on icon at bounding box center [683, 55] width 20 height 20
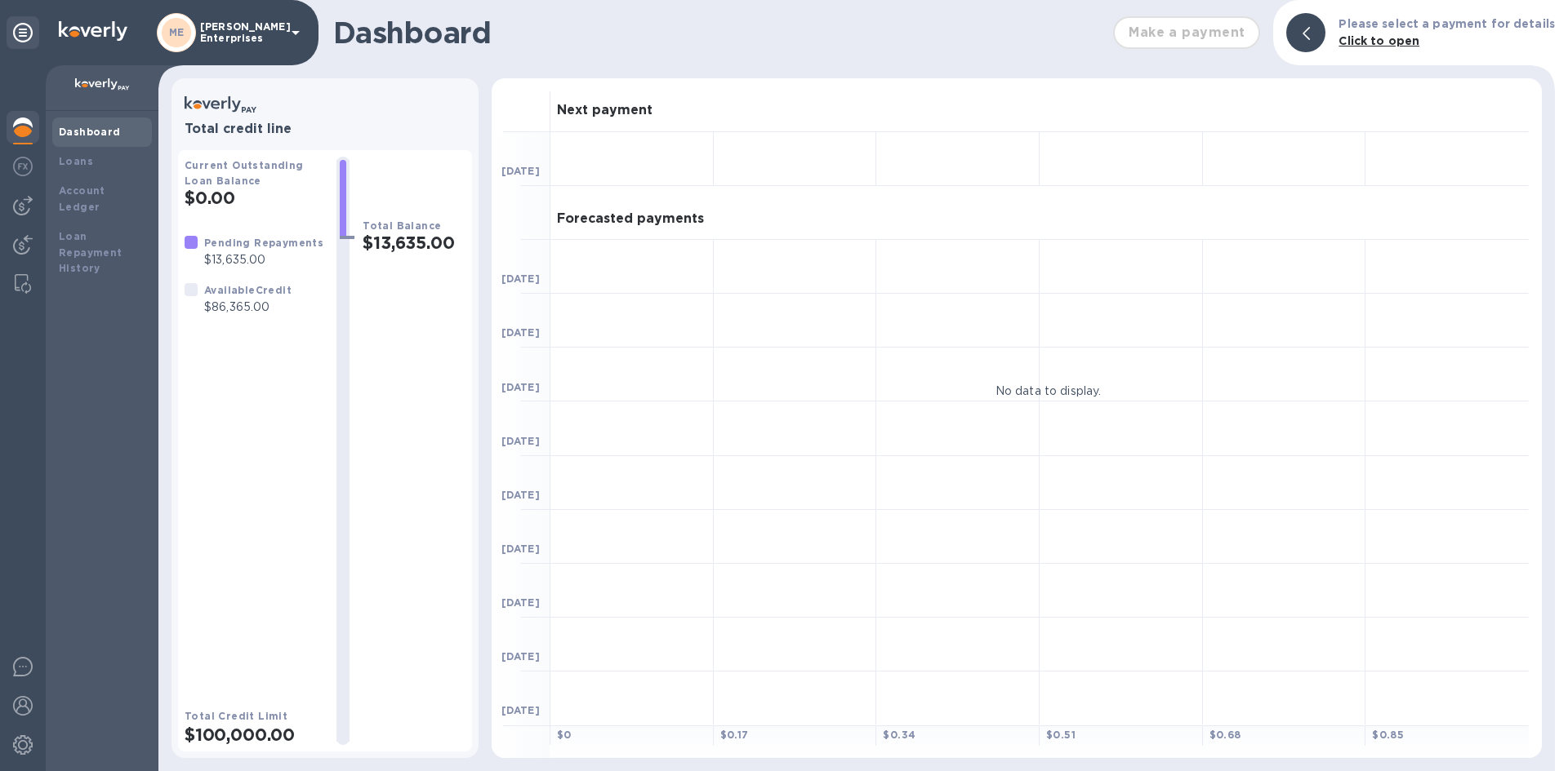
click at [107, 133] on b "Dashboard" at bounding box center [90, 132] width 62 height 12
click at [300, 30] on icon at bounding box center [296, 32] width 20 height 20
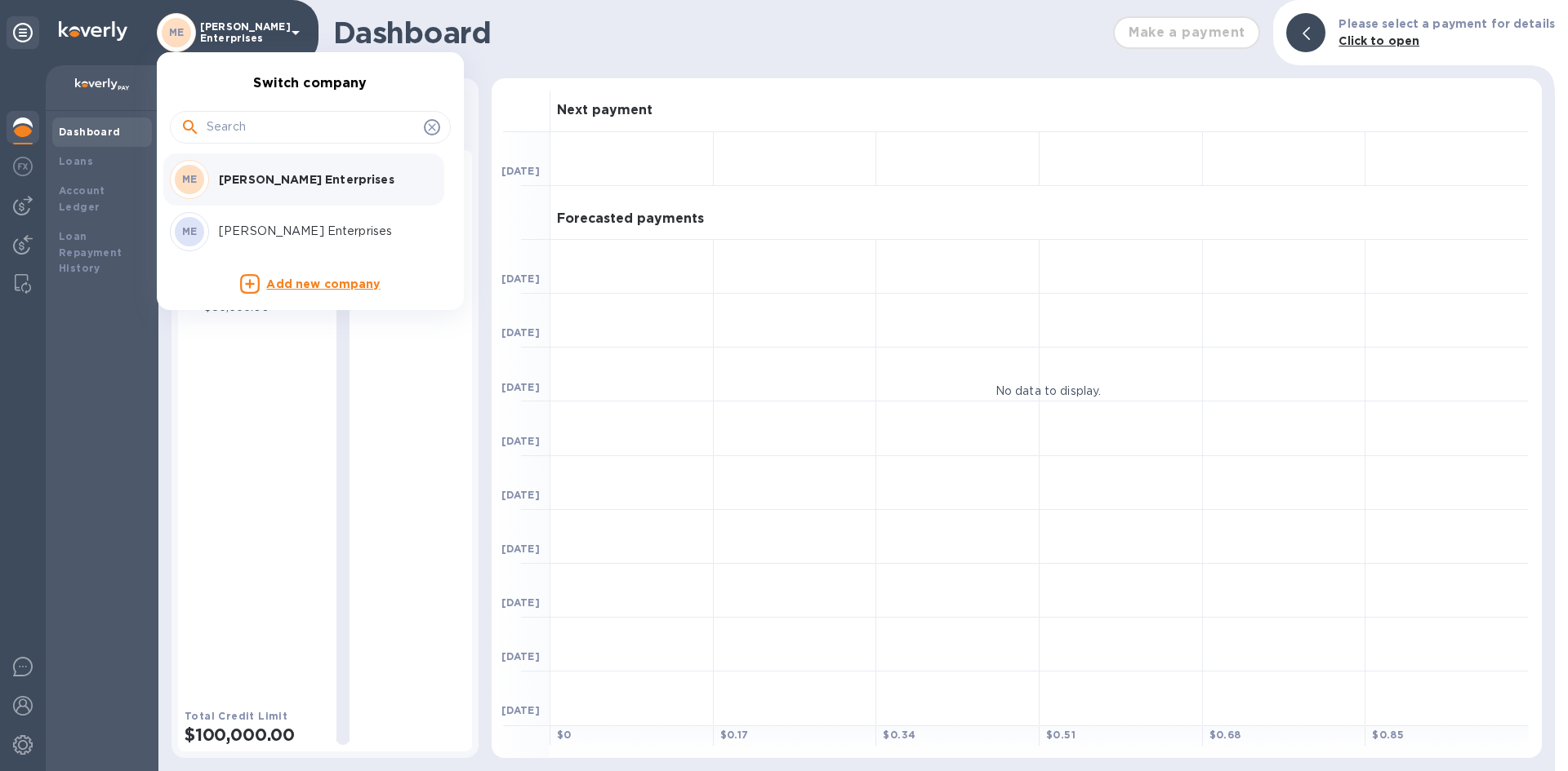
click at [77, 133] on div at bounding box center [784, 385] width 1568 height 771
